Goal: Book appointment/travel/reservation

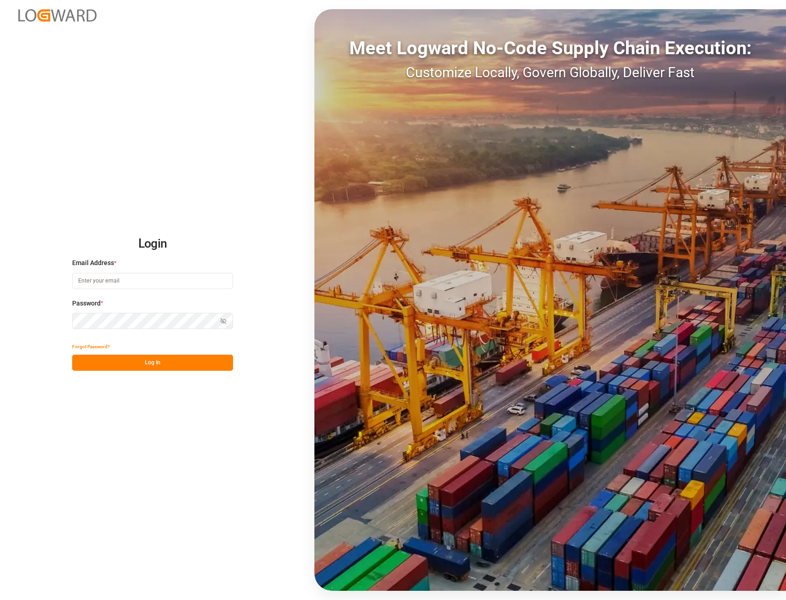
type input "[EMAIL_ADDRESS][PERSON_NAME][DOMAIN_NAME]"
click at [154, 364] on button "Log In" at bounding box center [152, 363] width 161 height 16
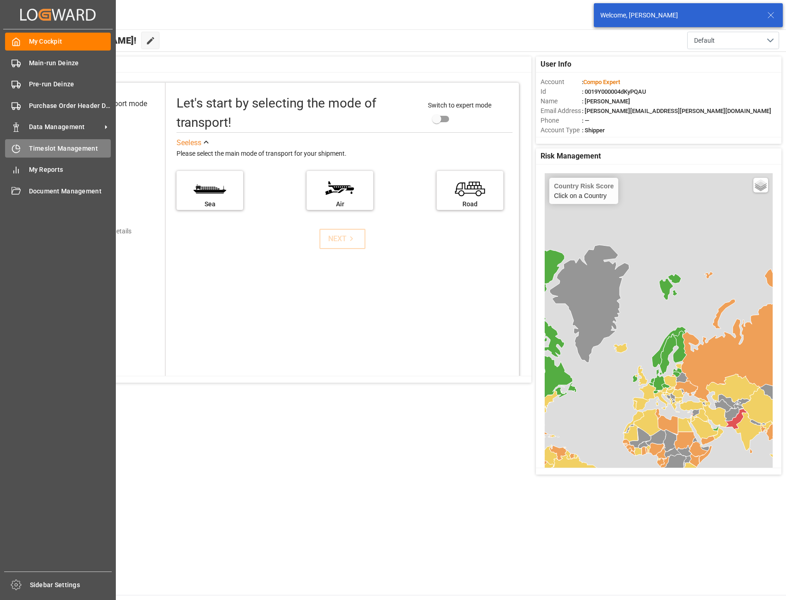
click at [50, 144] on span "Timeslot Management" at bounding box center [70, 149] width 82 height 10
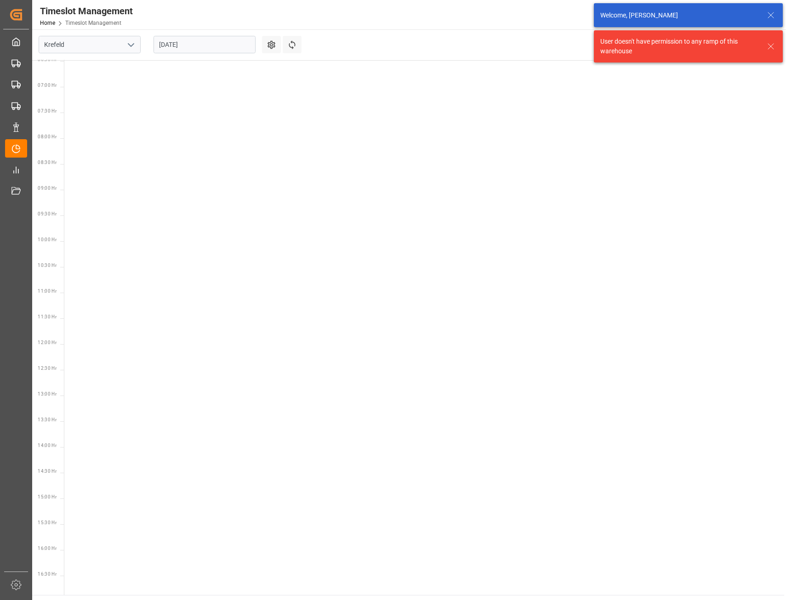
scroll to position [374, 0]
click at [131, 43] on icon "open menu" at bounding box center [130, 45] width 11 height 11
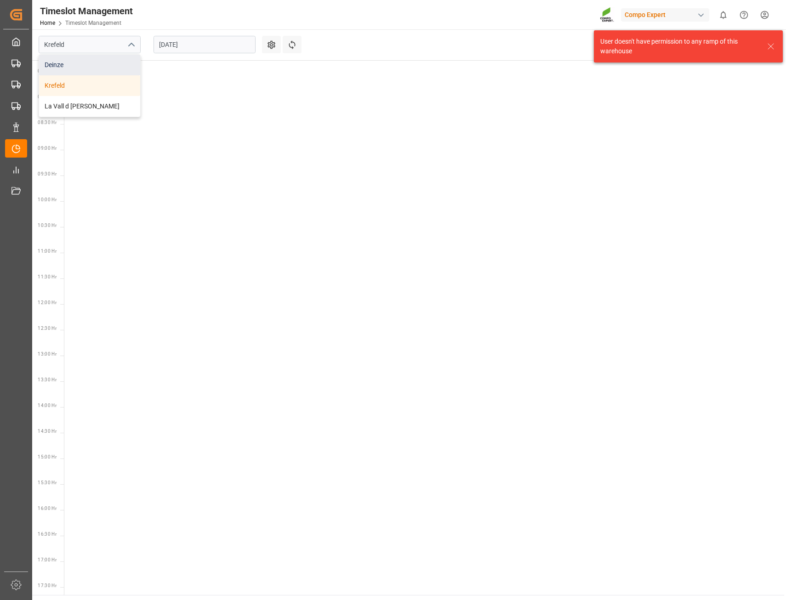
click at [75, 62] on div "Deinze" at bounding box center [89, 65] width 101 height 21
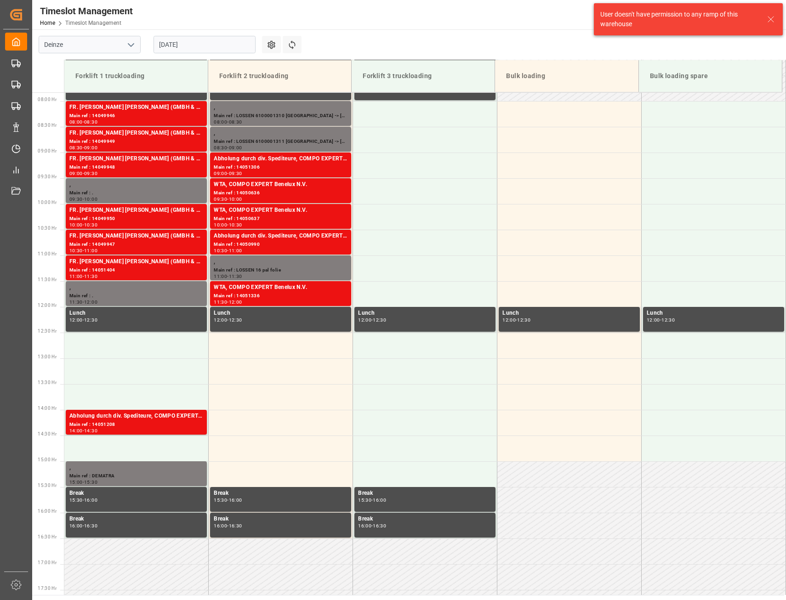
scroll to position [406, 0]
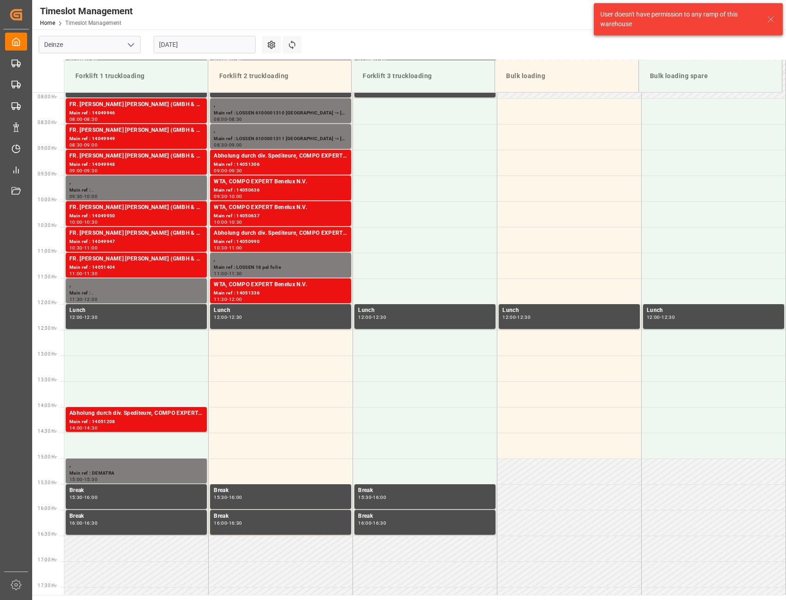
click at [244, 44] on input "[DATE]" at bounding box center [205, 44] width 102 height 17
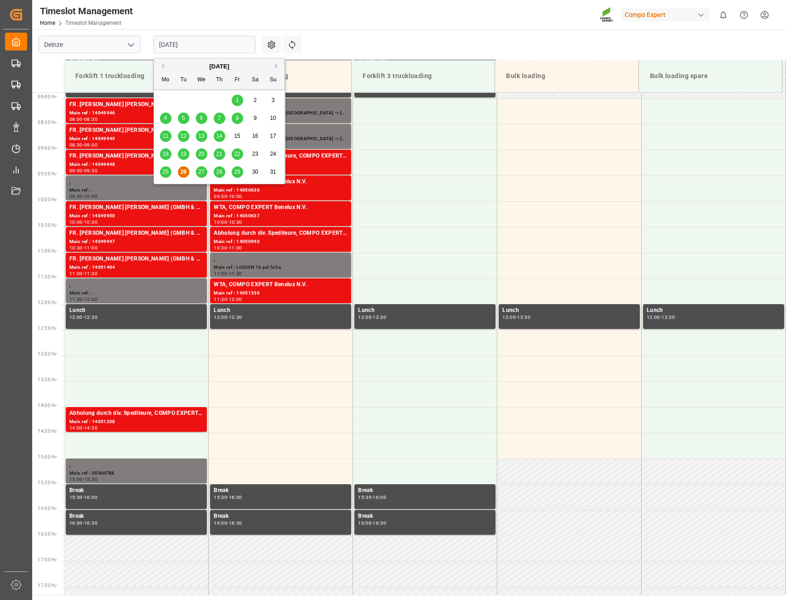
click at [234, 173] on span "29" at bounding box center [237, 172] width 6 height 6
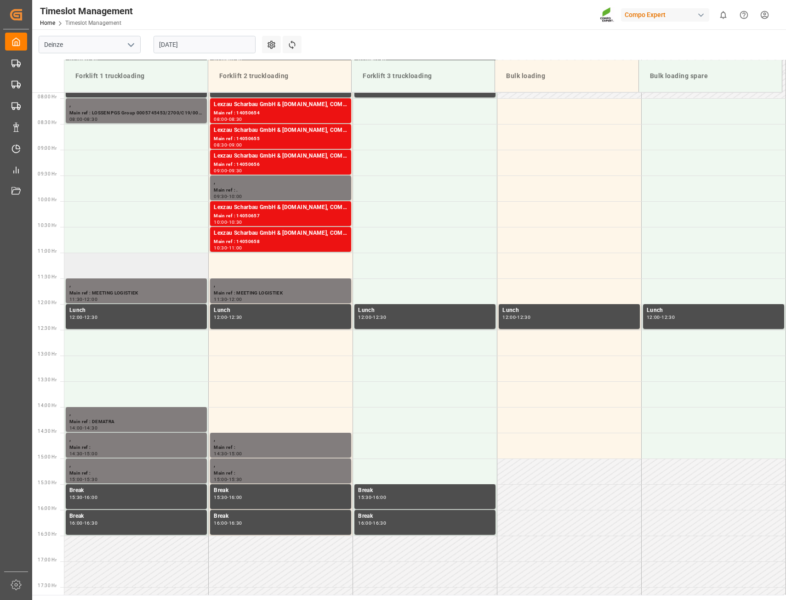
scroll to position [360, 0]
